Goal: Task Accomplishment & Management: Complete application form

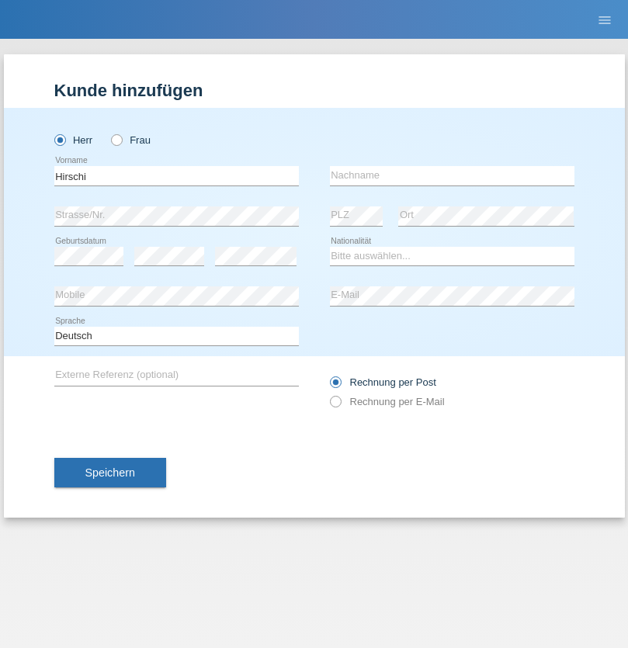
type input "[PERSON_NAME]"
click at [451, 175] on input "text" at bounding box center [452, 175] width 244 height 19
type input "[PERSON_NAME]"
select select "CH"
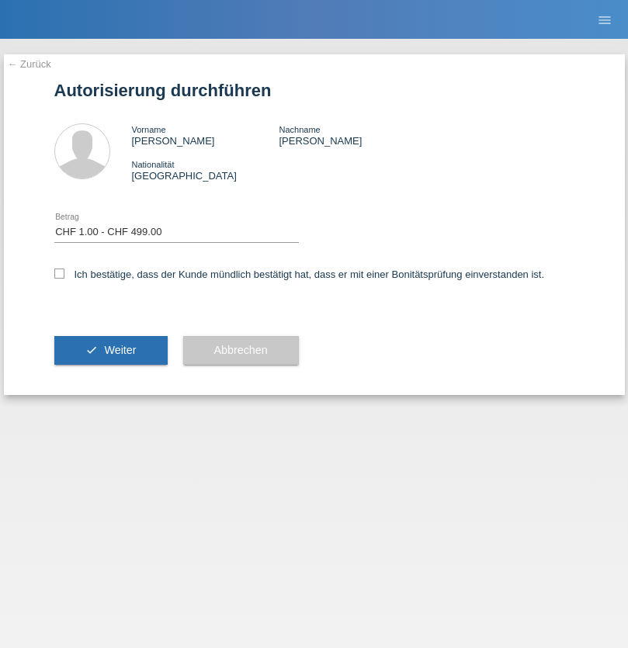
select select "1"
checkbox input "true"
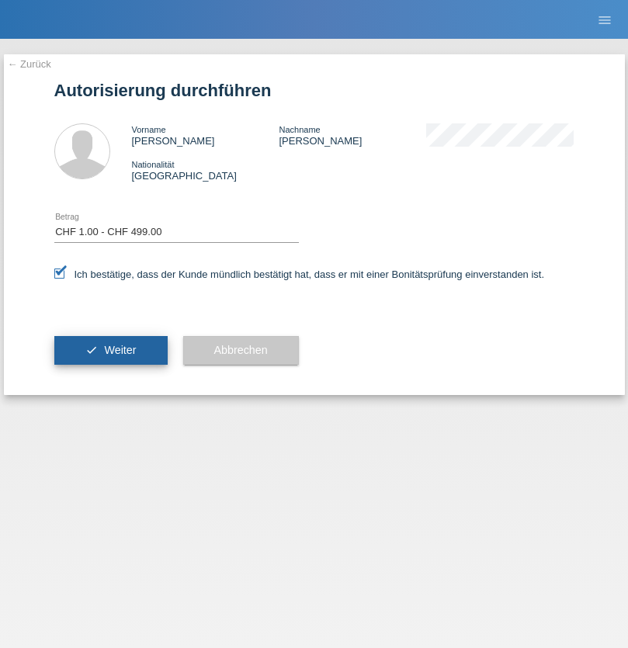
click at [110, 350] on span "Weiter" at bounding box center [120, 350] width 32 height 12
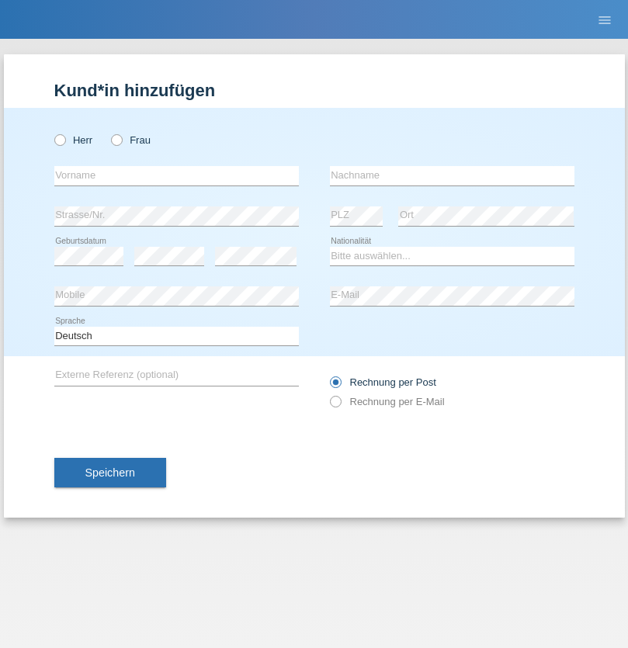
radio input "true"
click at [176, 175] on input "text" at bounding box center [176, 175] width 244 height 19
type input "Giselle"
click at [451, 175] on input "text" at bounding box center [452, 175] width 244 height 19
type input "Musella-Supino"
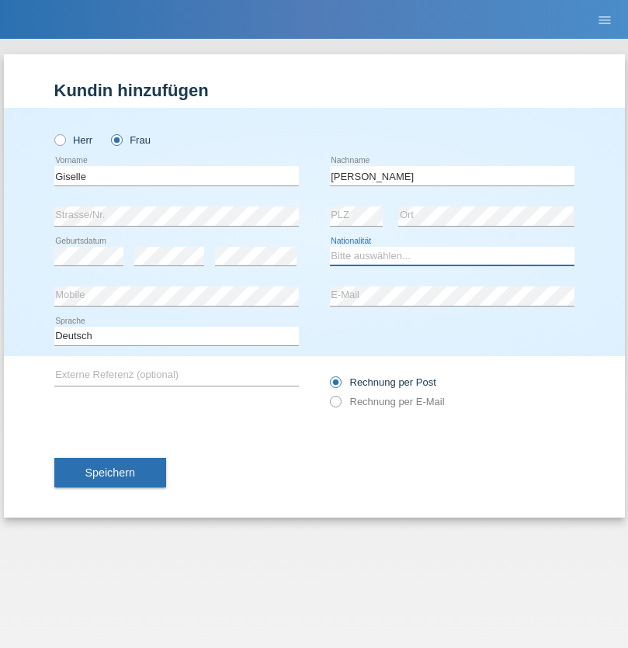
select select "CH"
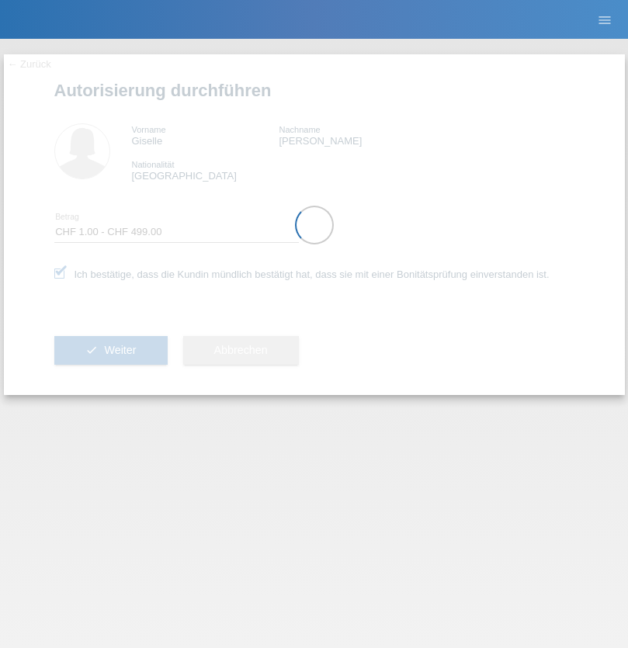
select select "1"
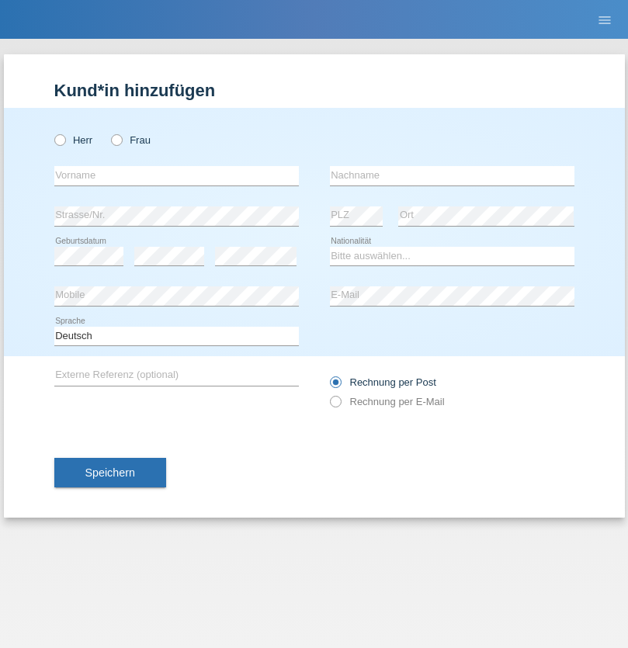
radio input "true"
click at [176, 175] on input "text" at bounding box center [176, 175] width 244 height 19
type input "[PERSON_NAME]"
click at [451, 175] on input "text" at bounding box center [452, 175] width 244 height 19
type input "Vorfi"
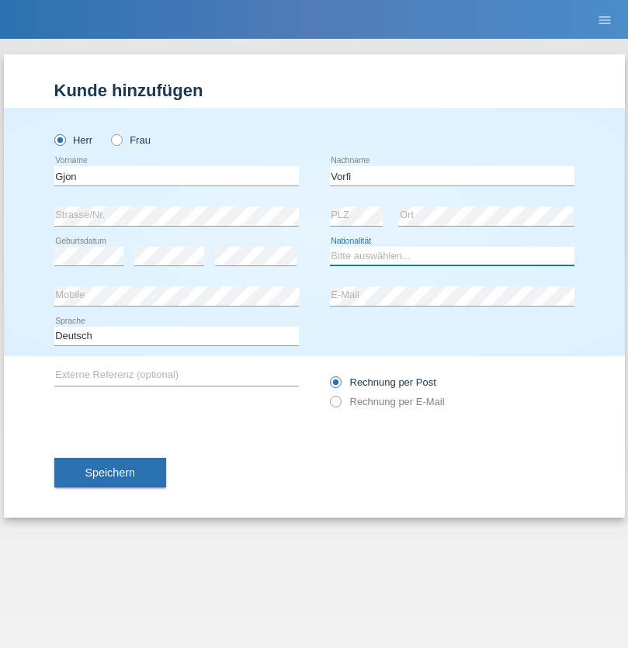
select select "CH"
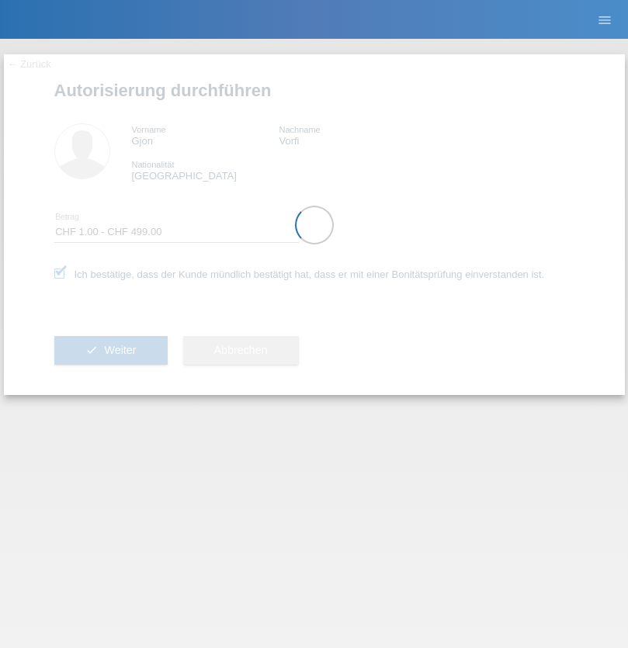
select select "1"
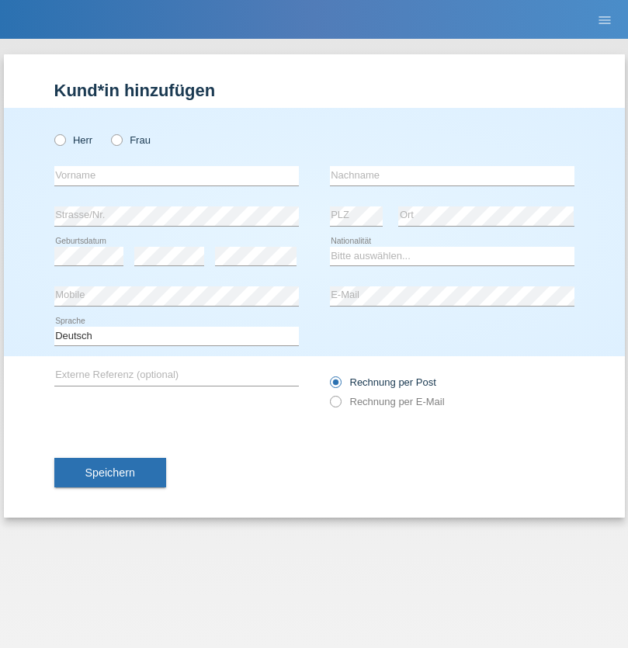
radio input "true"
click at [176, 175] on input "text" at bounding box center [176, 175] width 244 height 19
type input "Chiqo"
click at [451, 175] on input "text" at bounding box center [452, 175] width 244 height 19
type input "Bagage"
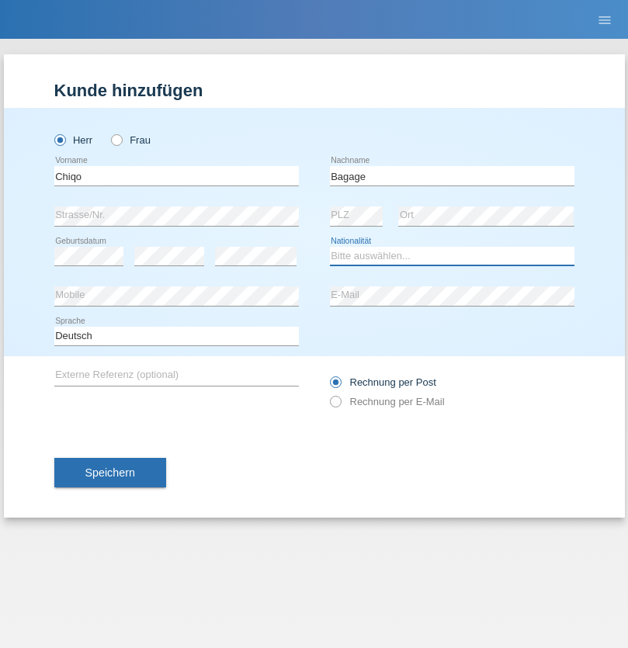
select select "CH"
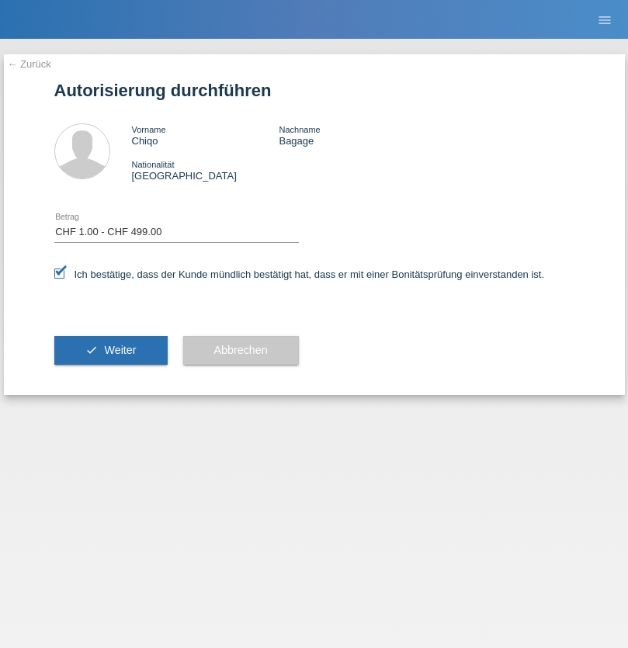
select select "1"
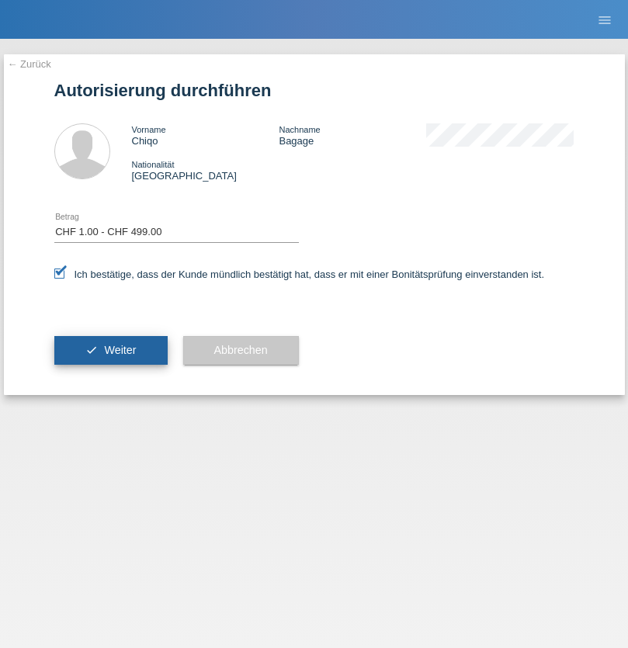
click at [110, 350] on span "Weiter" at bounding box center [120, 350] width 32 height 12
